Goal: Navigation & Orientation: Understand site structure

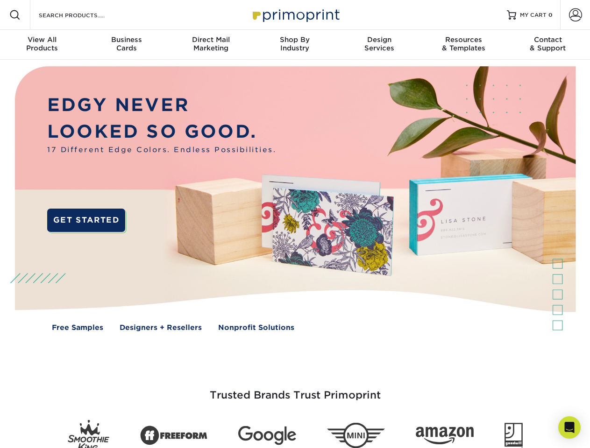
click at [295, 224] on img at bounding box center [295, 206] width 584 height 292
click at [15, 15] on span at bounding box center [14, 14] width 11 height 11
click at [575, 15] on span at bounding box center [575, 14] width 13 height 13
click at [42, 45] on div "View All Products" at bounding box center [42, 43] width 84 height 17
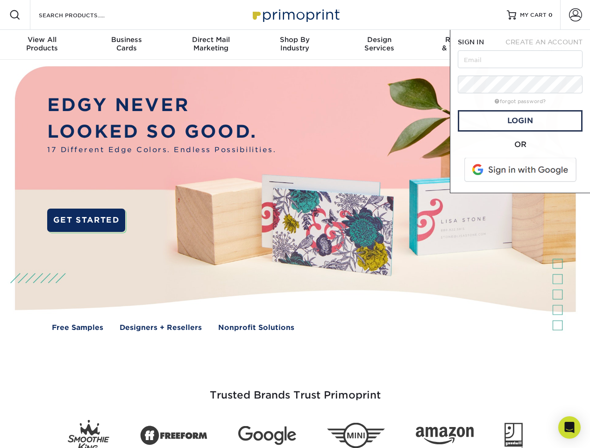
click at [126, 45] on div "Business Cards" at bounding box center [126, 43] width 84 height 17
click at [211, 45] on div "Direct Mail Marketing" at bounding box center [211, 43] width 84 height 17
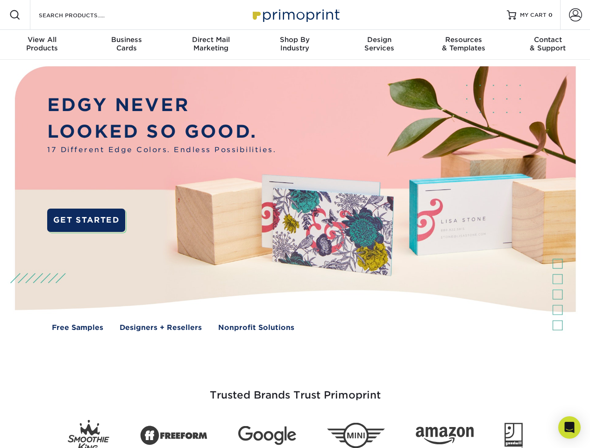
click at [295, 45] on div "Shop By Industry" at bounding box center [295, 43] width 84 height 17
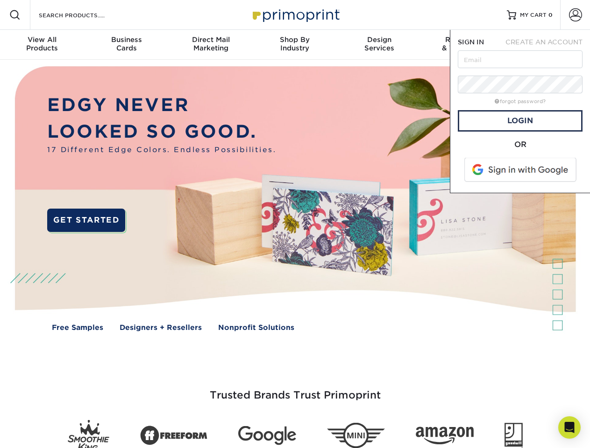
click at [379, 45] on div "Design Services" at bounding box center [379, 43] width 84 height 17
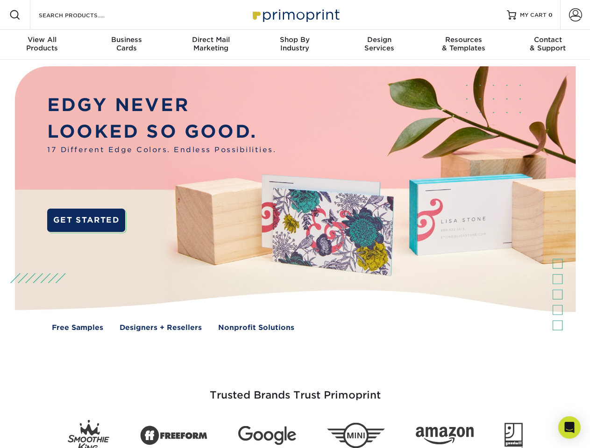
click at [463, 45] on span "SIGN IN" at bounding box center [471, 41] width 26 height 7
click at [548, 45] on div "Contact & Support" at bounding box center [548, 43] width 84 height 17
